Goal: Task Accomplishment & Management: Manage account settings

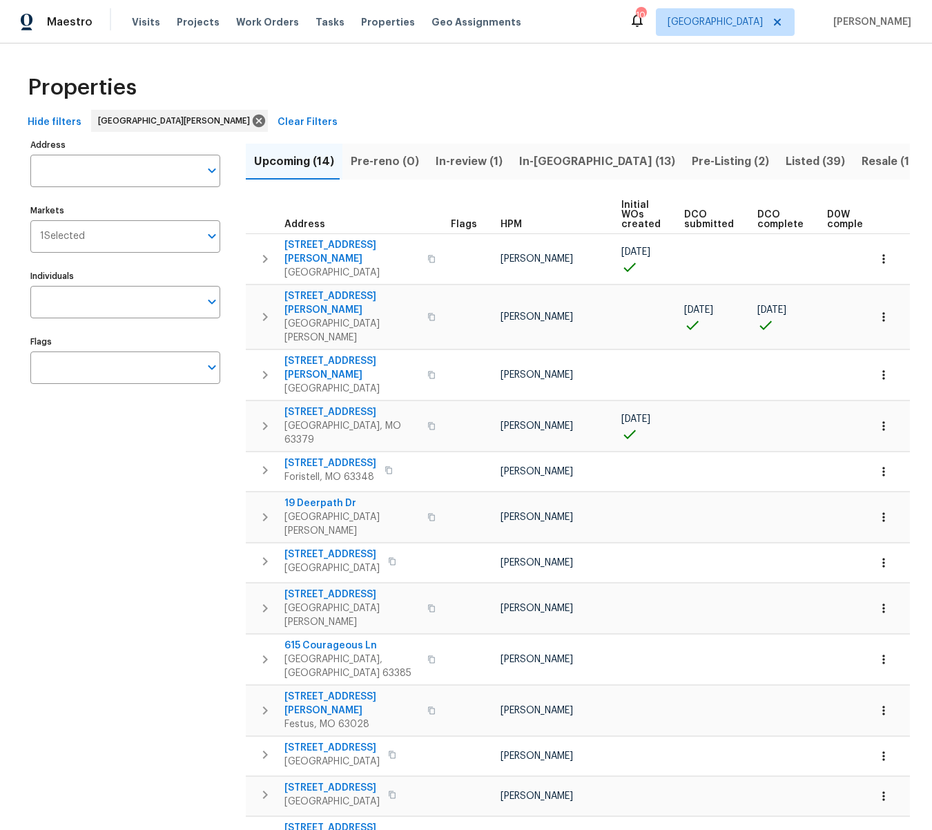
scroll to position [0, 38]
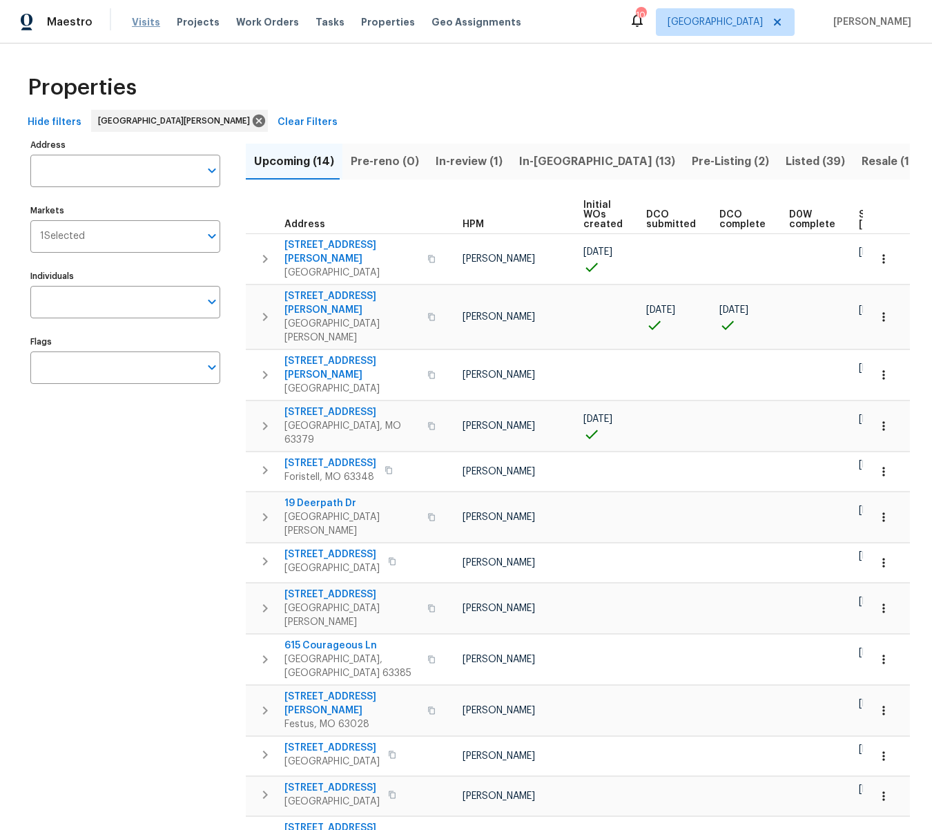
click at [150, 23] on span "Visits" at bounding box center [146, 22] width 28 height 14
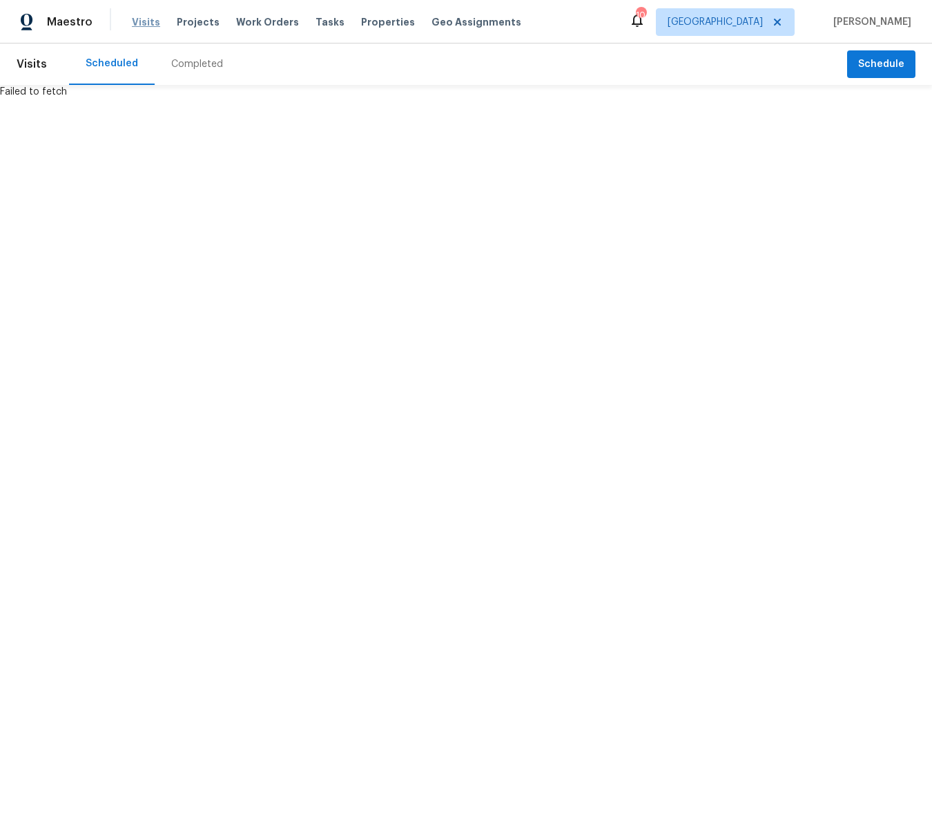
click at [134, 24] on span "Visits" at bounding box center [146, 22] width 28 height 14
click at [24, 66] on span "Visits" at bounding box center [32, 64] width 30 height 30
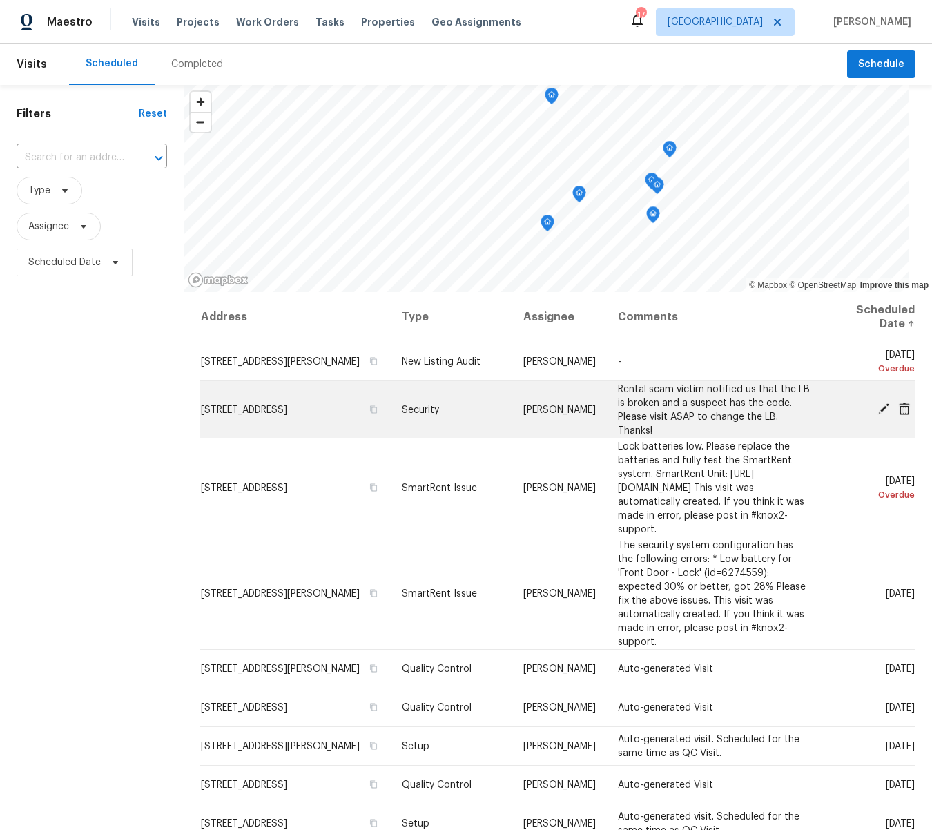
click at [884, 403] on icon at bounding box center [883, 408] width 11 height 11
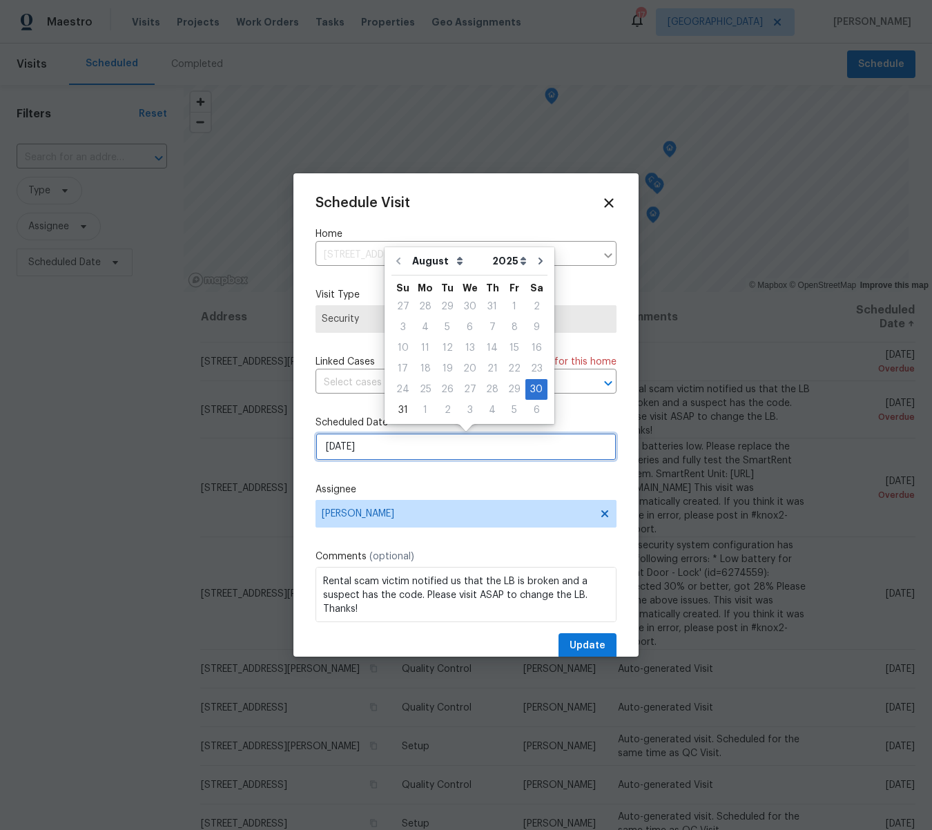
click at [389, 452] on input "[DATE]" at bounding box center [466, 447] width 301 height 28
click at [443, 408] on div "2" at bounding box center [447, 409] width 22 height 19
type input "[DATE]"
select select "8"
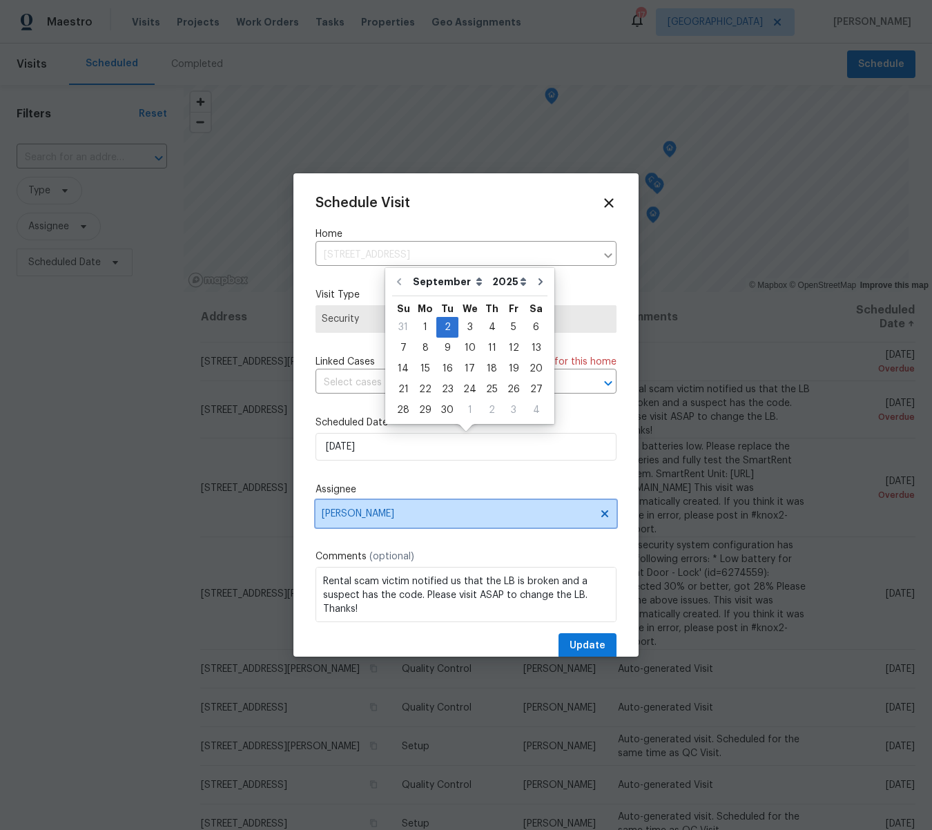
click at [370, 521] on span "[PERSON_NAME]" at bounding box center [466, 514] width 301 height 28
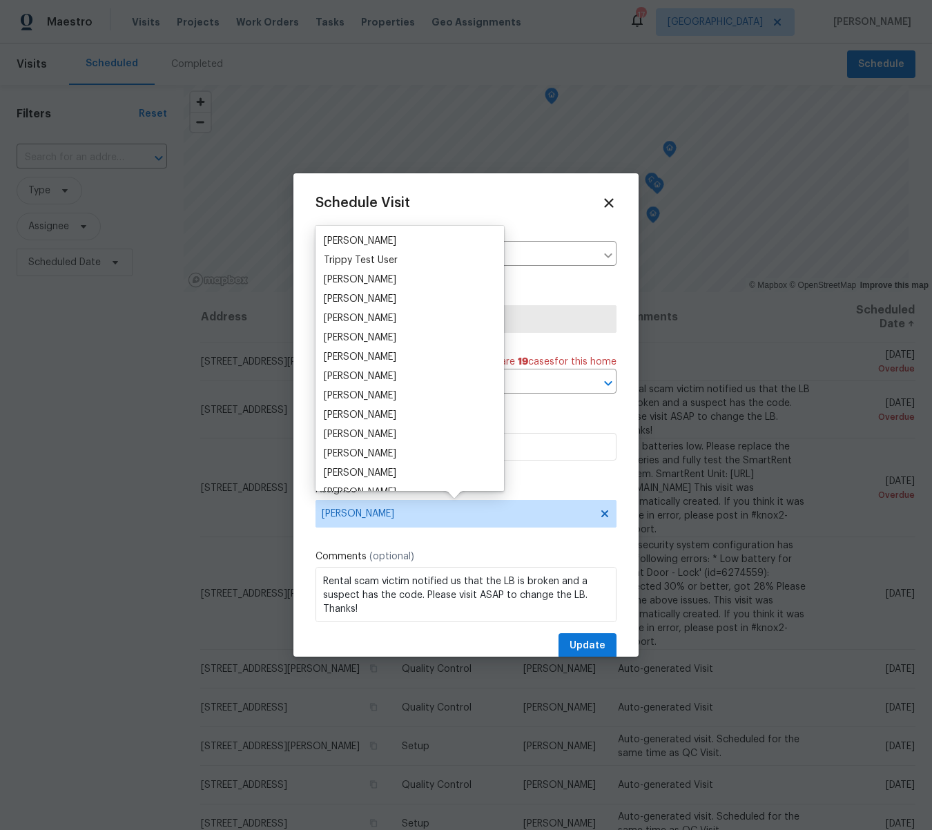
scroll to position [1251, 0]
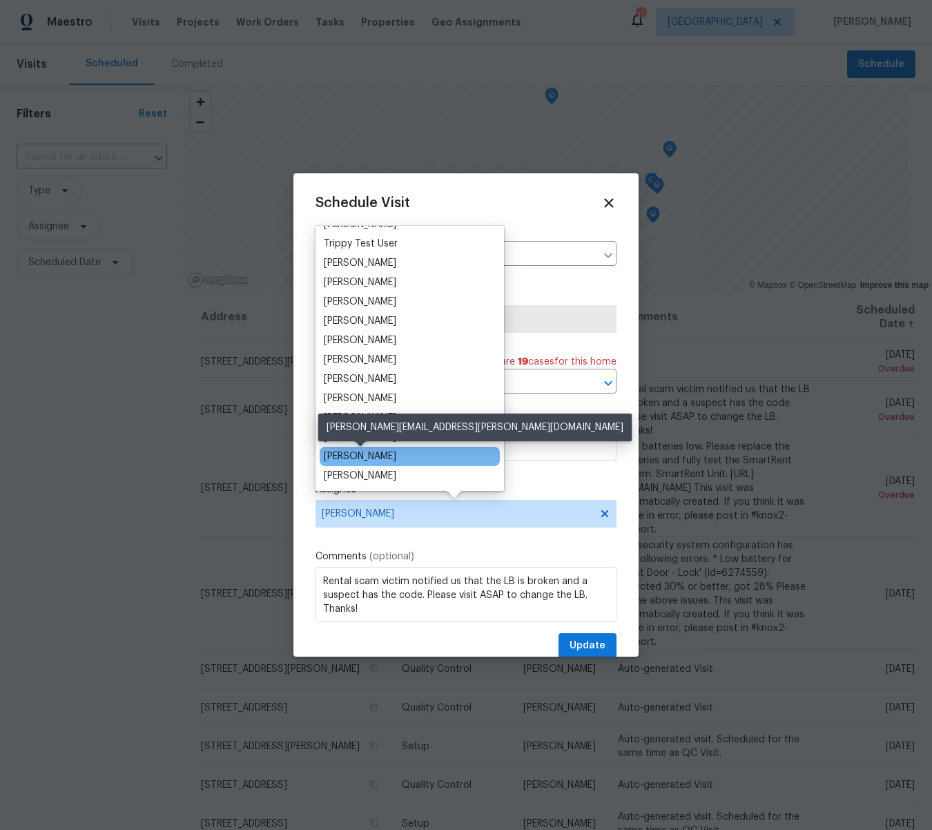
click at [371, 456] on div "[PERSON_NAME]" at bounding box center [360, 456] width 72 height 14
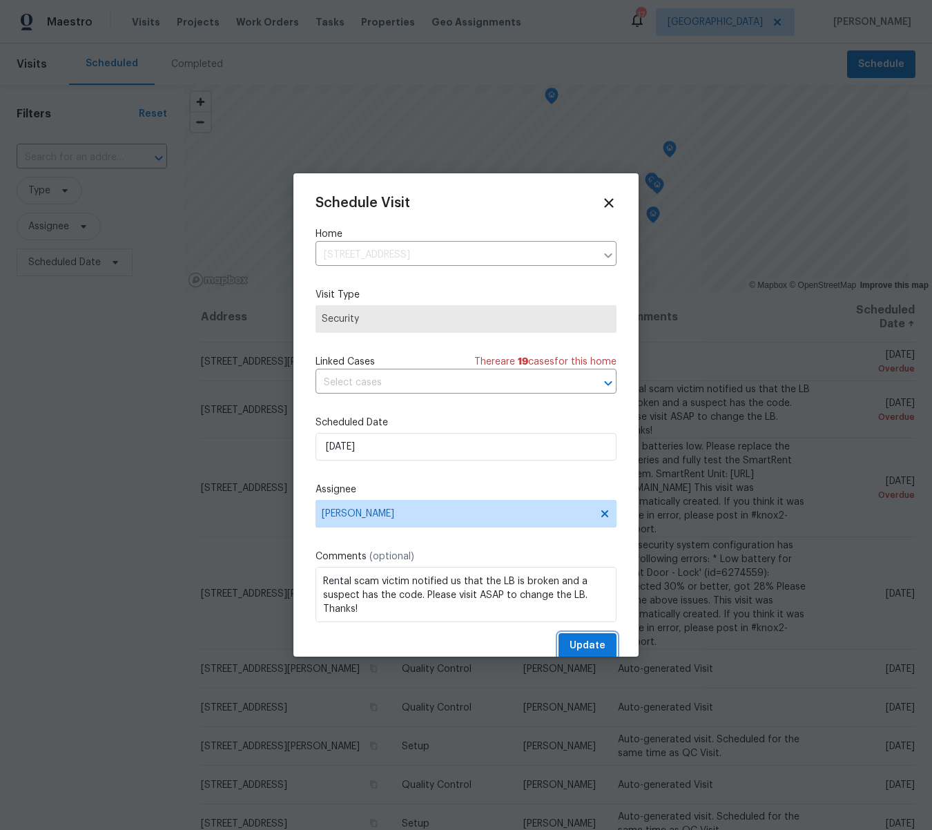
drag, startPoint x: 599, startPoint y: 644, endPoint x: 576, endPoint y: 584, distance: 64.2
click at [601, 639] on span "Update" at bounding box center [588, 645] width 36 height 17
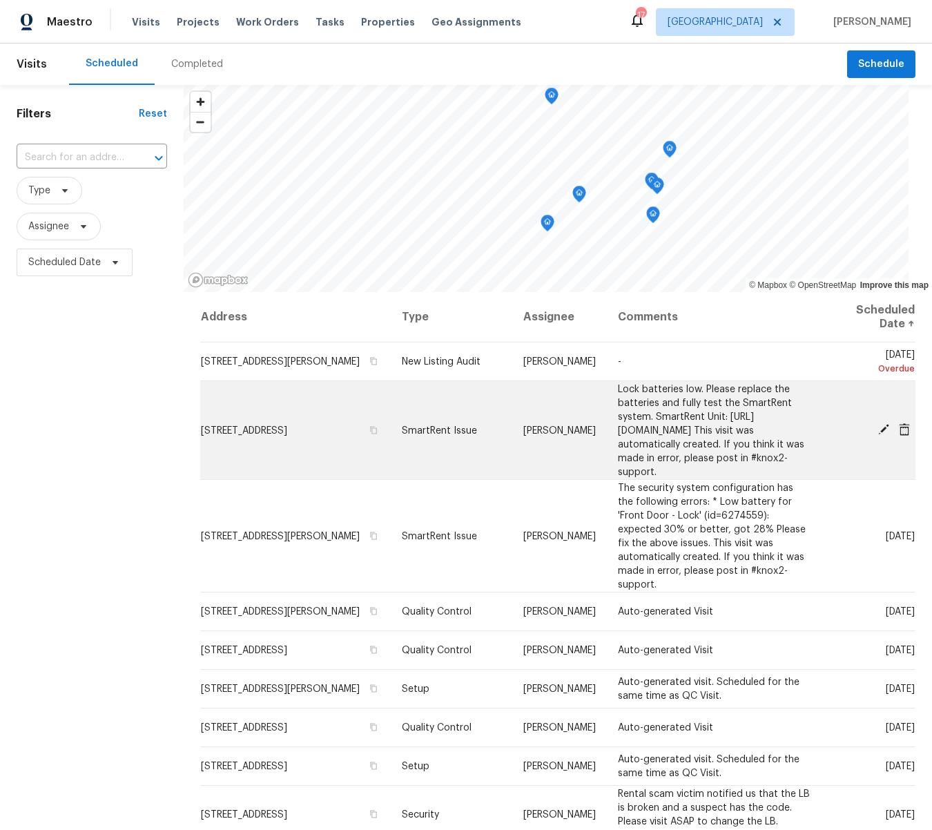
click at [881, 429] on icon at bounding box center [883, 429] width 11 height 11
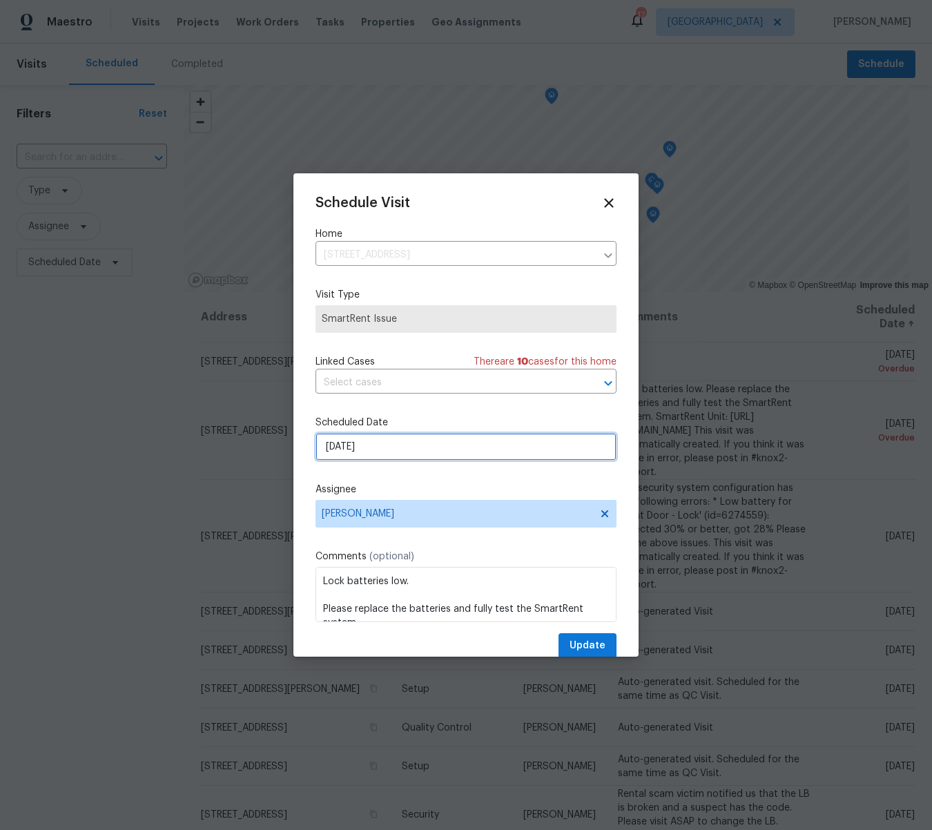
click at [407, 443] on input "[DATE]" at bounding box center [466, 447] width 301 height 28
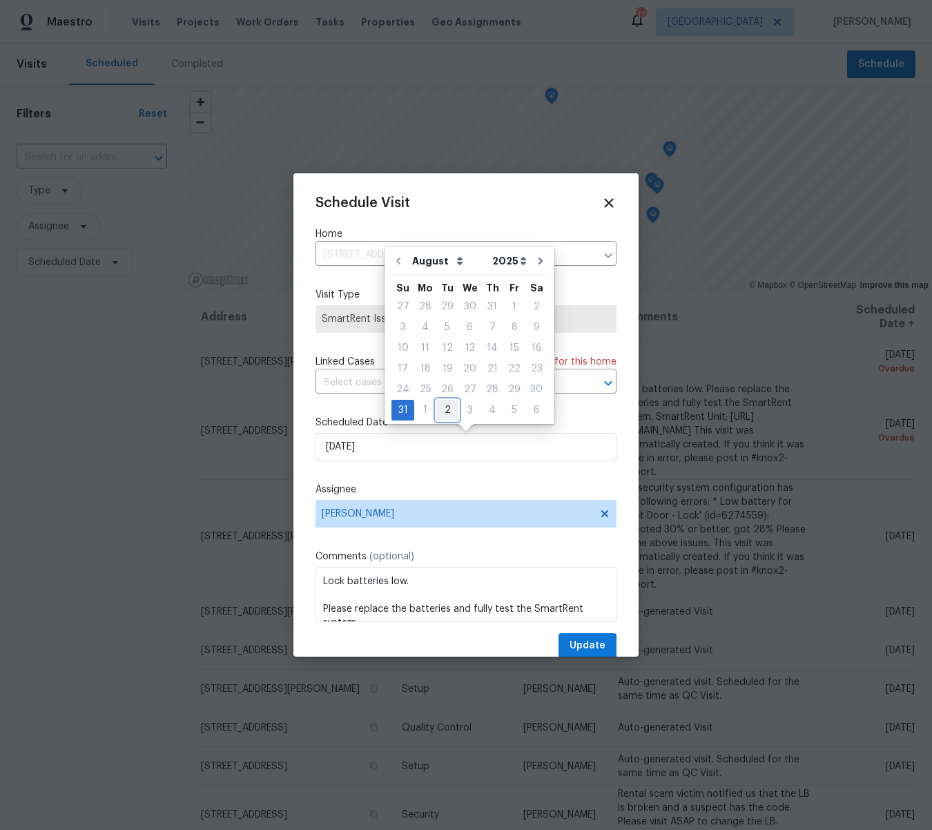
click at [443, 411] on div "2" at bounding box center [447, 409] width 22 height 19
type input "[DATE]"
select select "8"
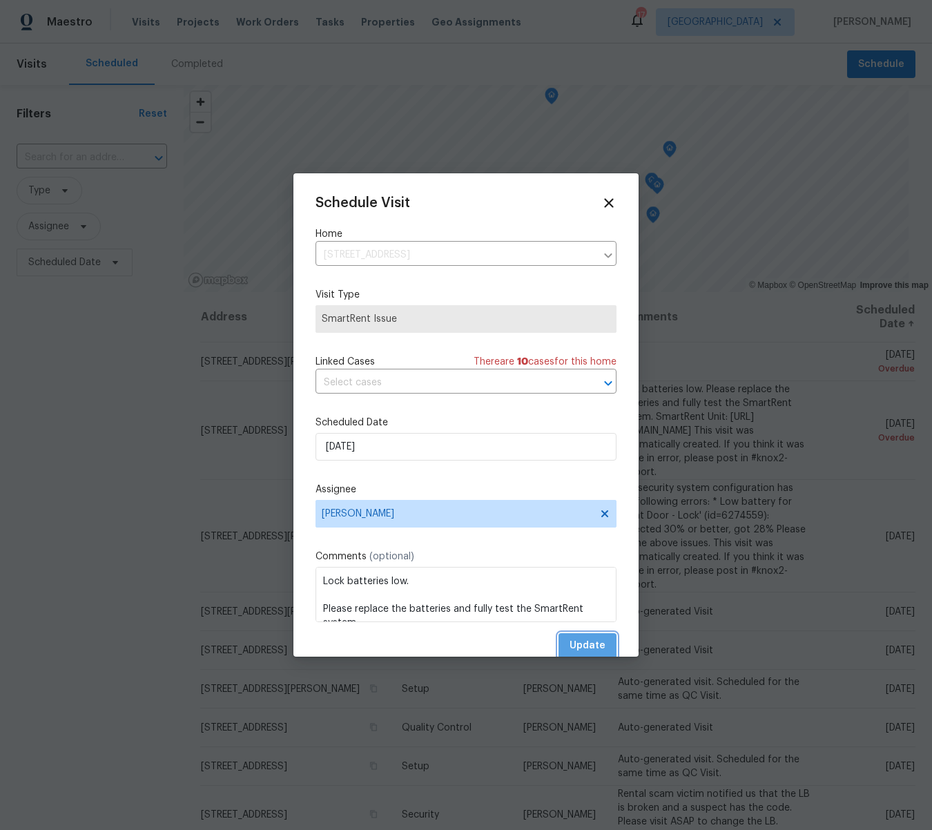
click at [591, 645] on span "Update" at bounding box center [588, 645] width 36 height 17
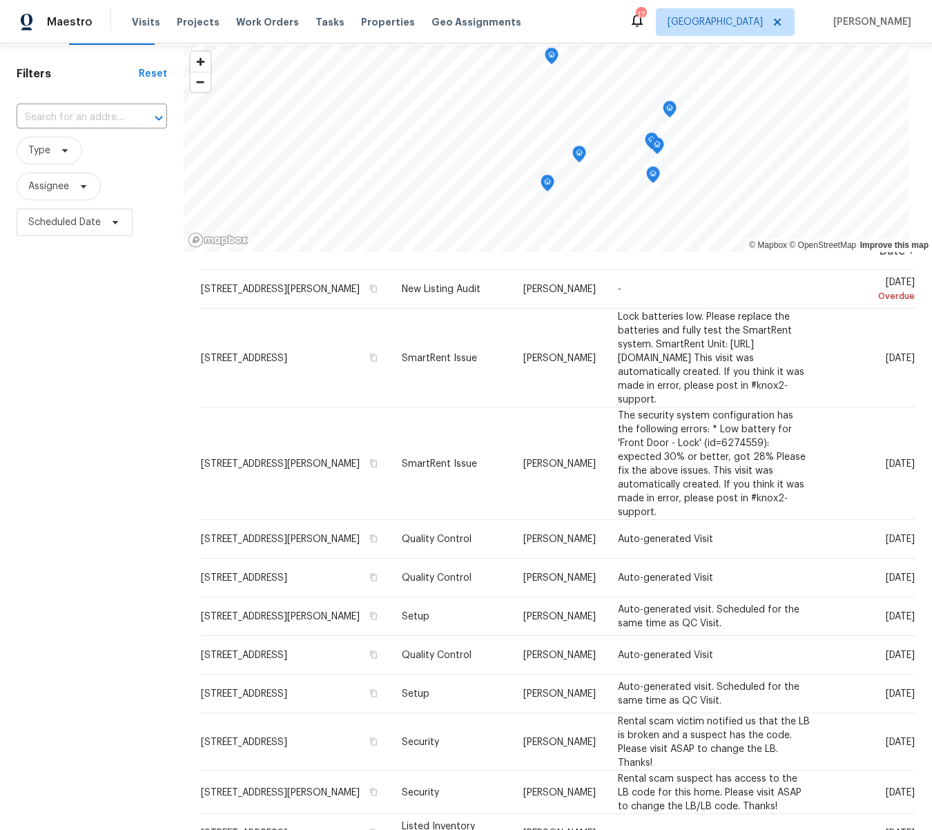
scroll to position [46, 0]
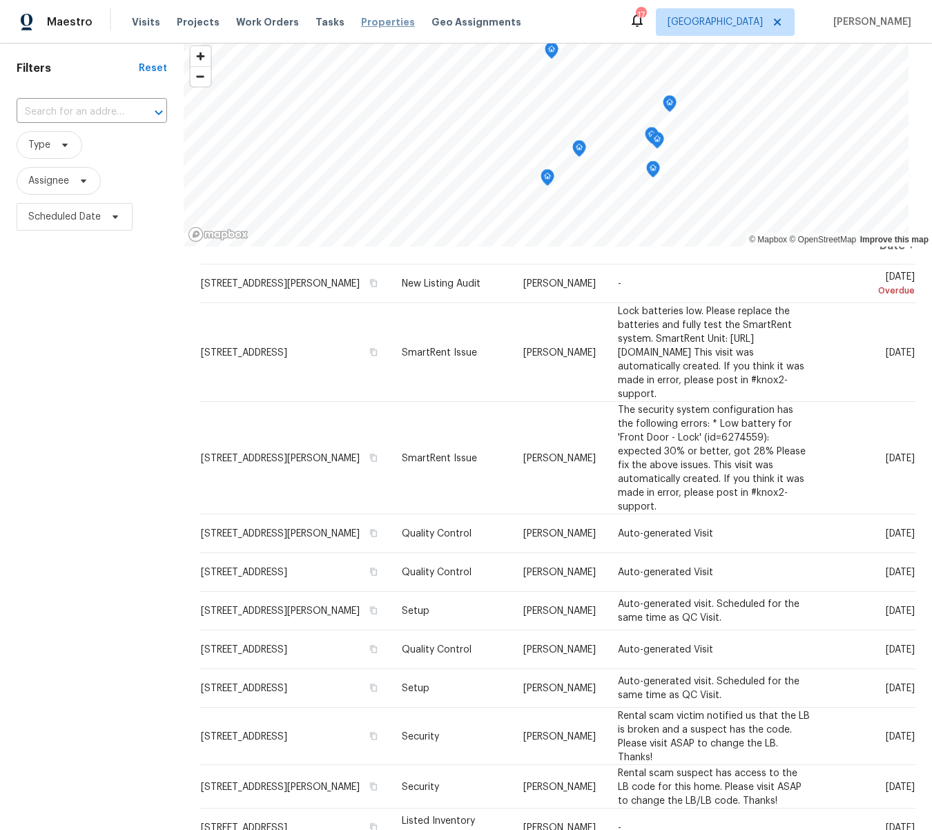
click at [369, 22] on span "Properties" at bounding box center [388, 22] width 54 height 14
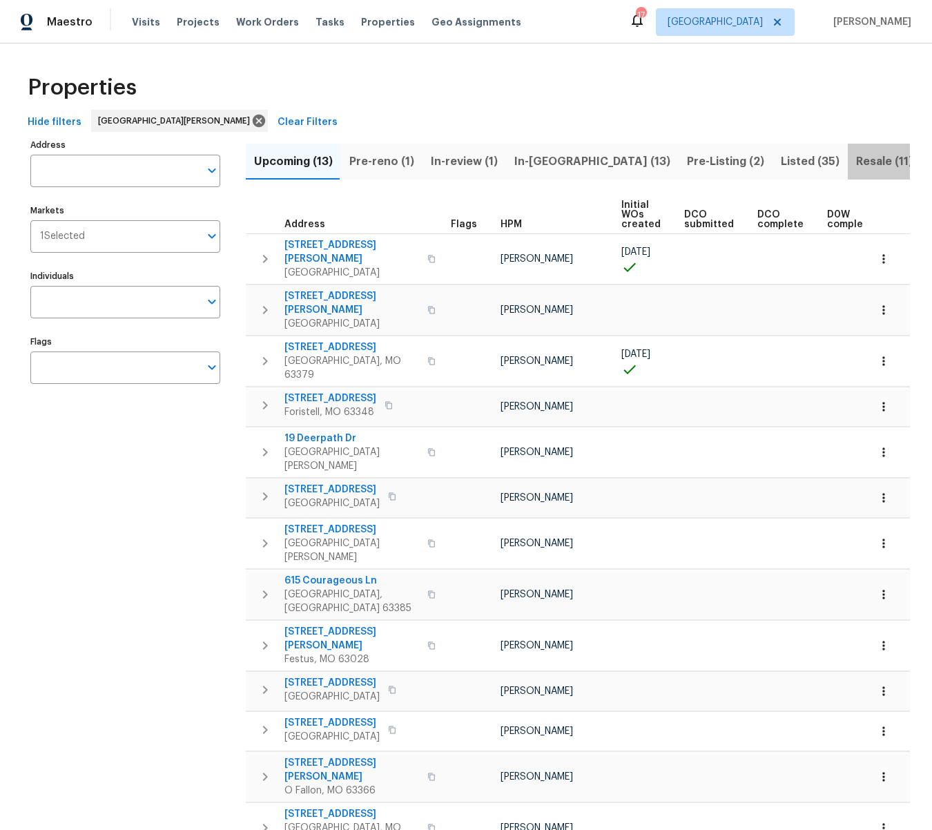
click at [856, 159] on span "Resale (11)" at bounding box center [884, 161] width 57 height 19
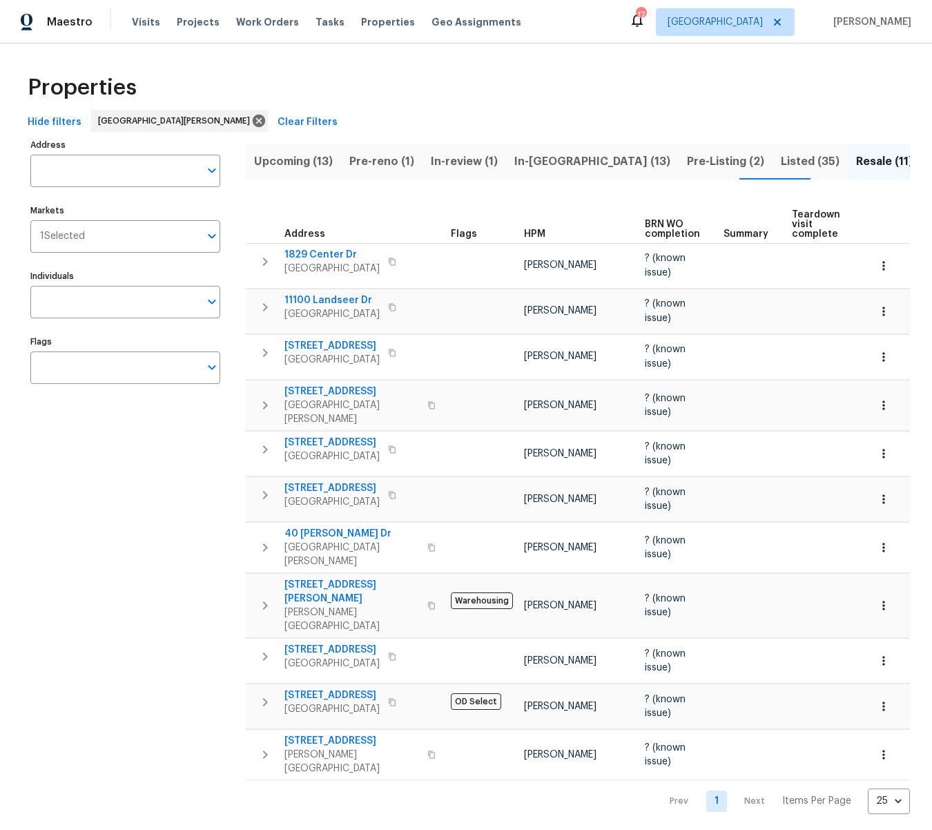
click at [781, 157] on span "Listed (35)" at bounding box center [810, 161] width 59 height 19
